Goal: Navigation & Orientation: Find specific page/section

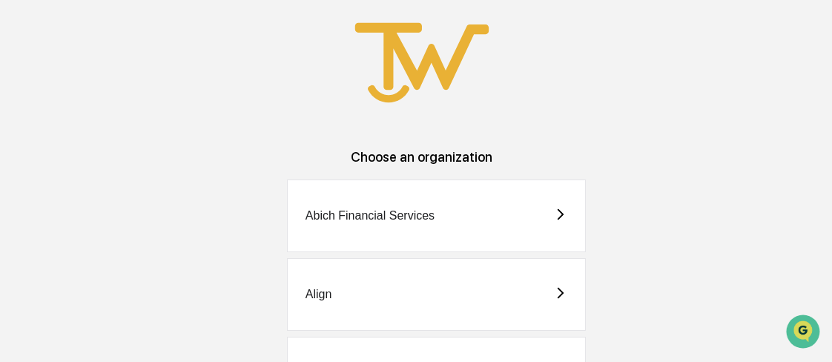
click at [390, 220] on div "Abich Financial Services" at bounding box center [370, 215] width 129 height 13
click at [317, 297] on div "Align" at bounding box center [319, 294] width 27 height 13
